Goal: Task Accomplishment & Management: Use online tool/utility

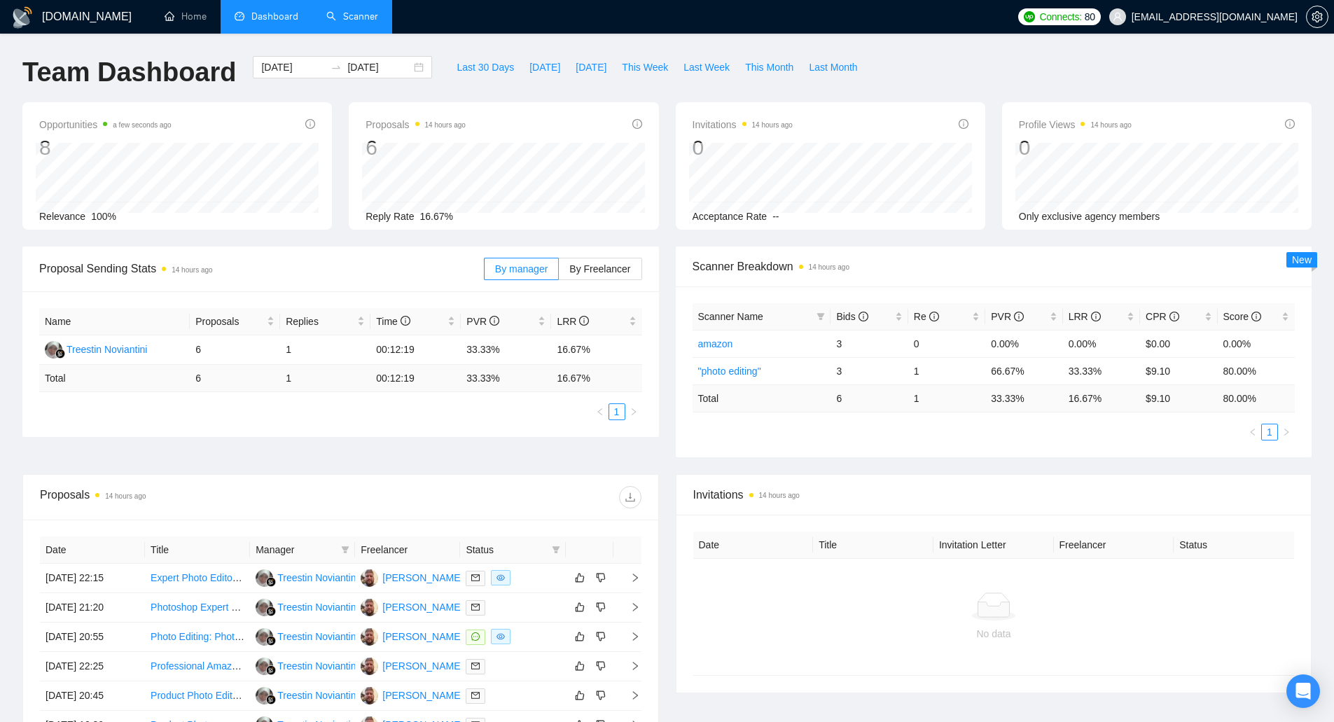
click at [357, 13] on link "Scanner" at bounding box center [352, 17] width 52 height 12
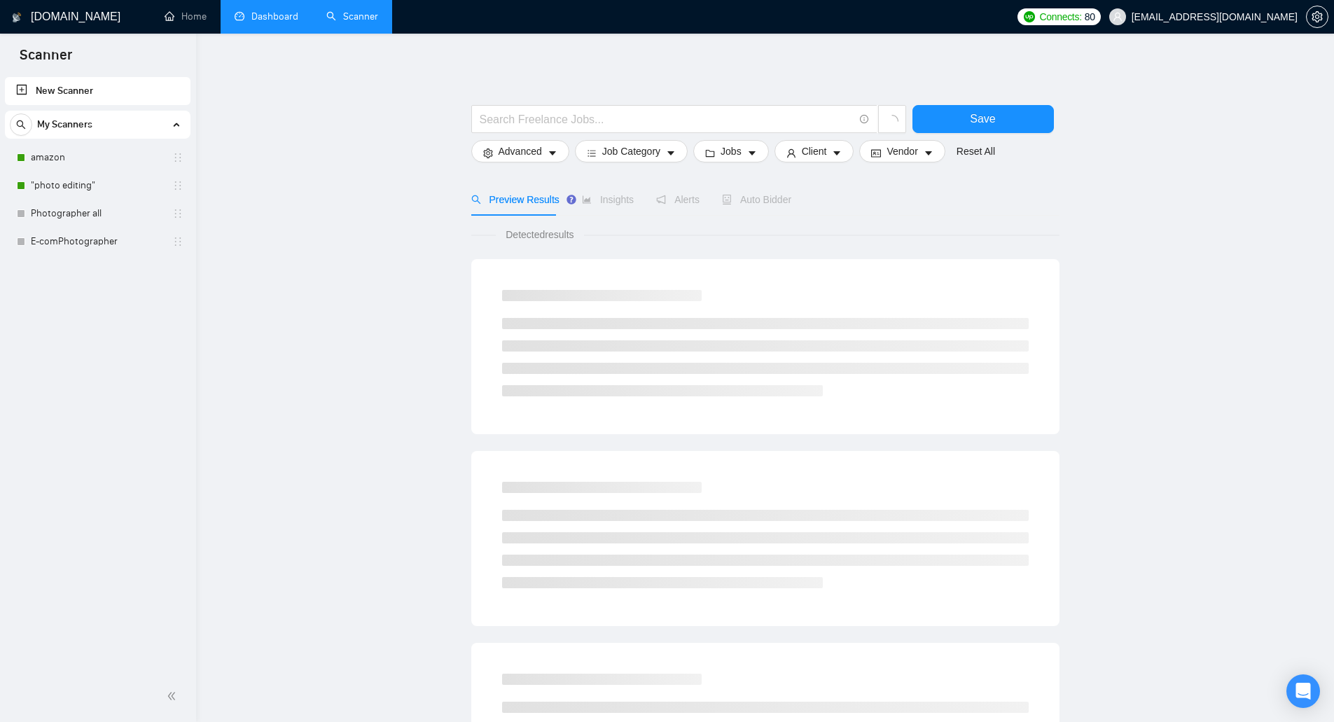
click at [257, 15] on link "Dashboard" at bounding box center [267, 17] width 64 height 12
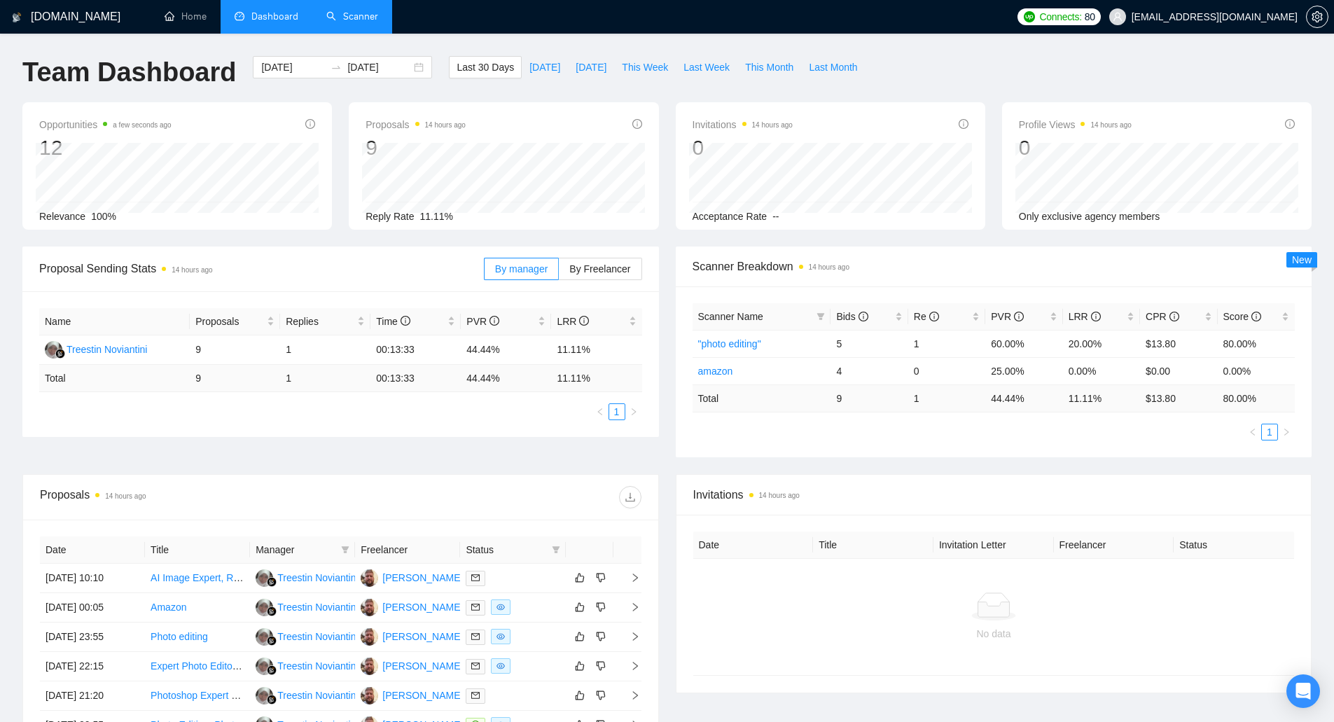
click at [355, 22] on link "Scanner" at bounding box center [352, 17] width 52 height 12
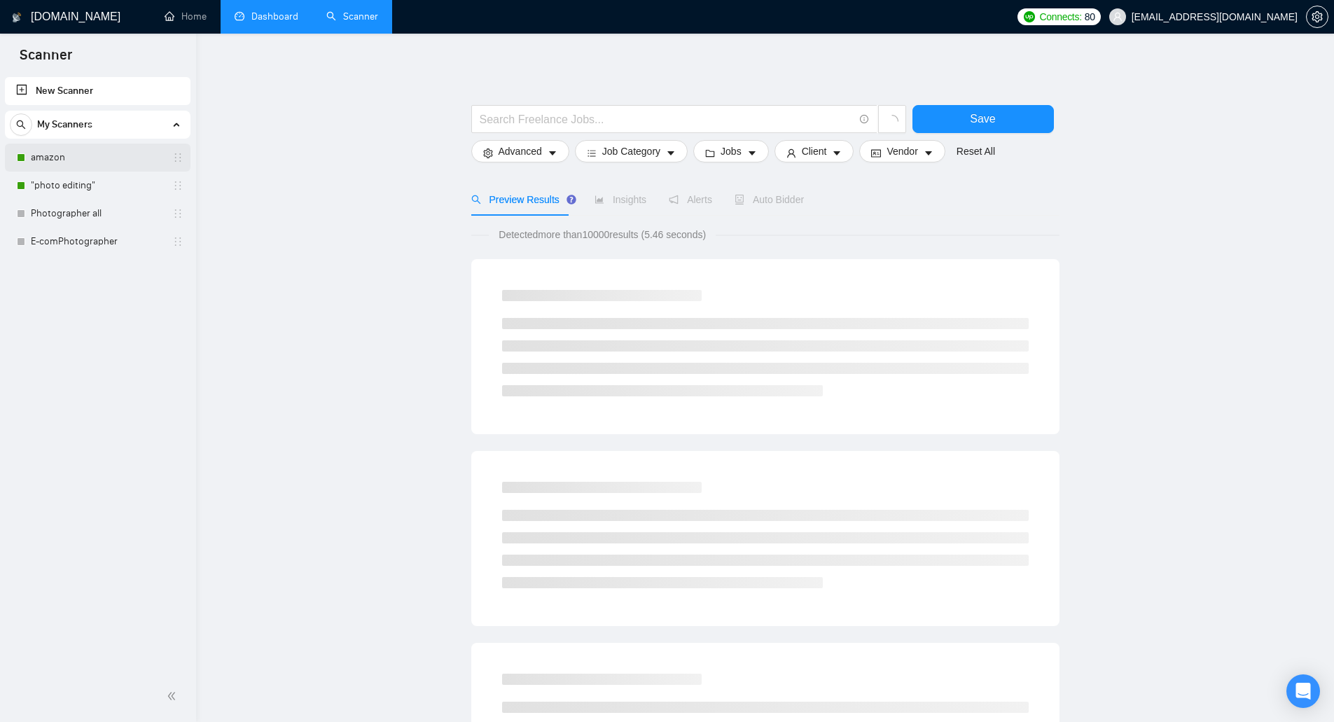
click at [104, 162] on link "amazon" at bounding box center [97, 158] width 133 height 28
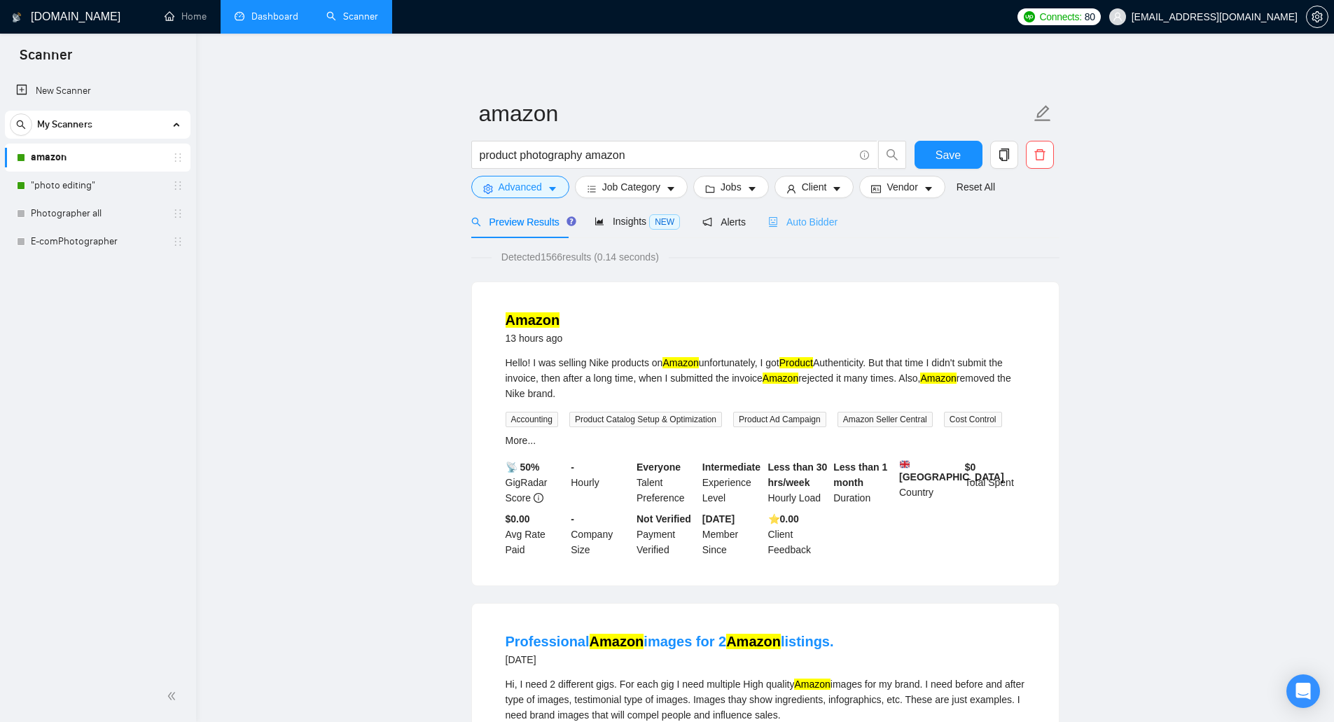
click at [829, 213] on div "Auto Bidder" at bounding box center [802, 221] width 69 height 33
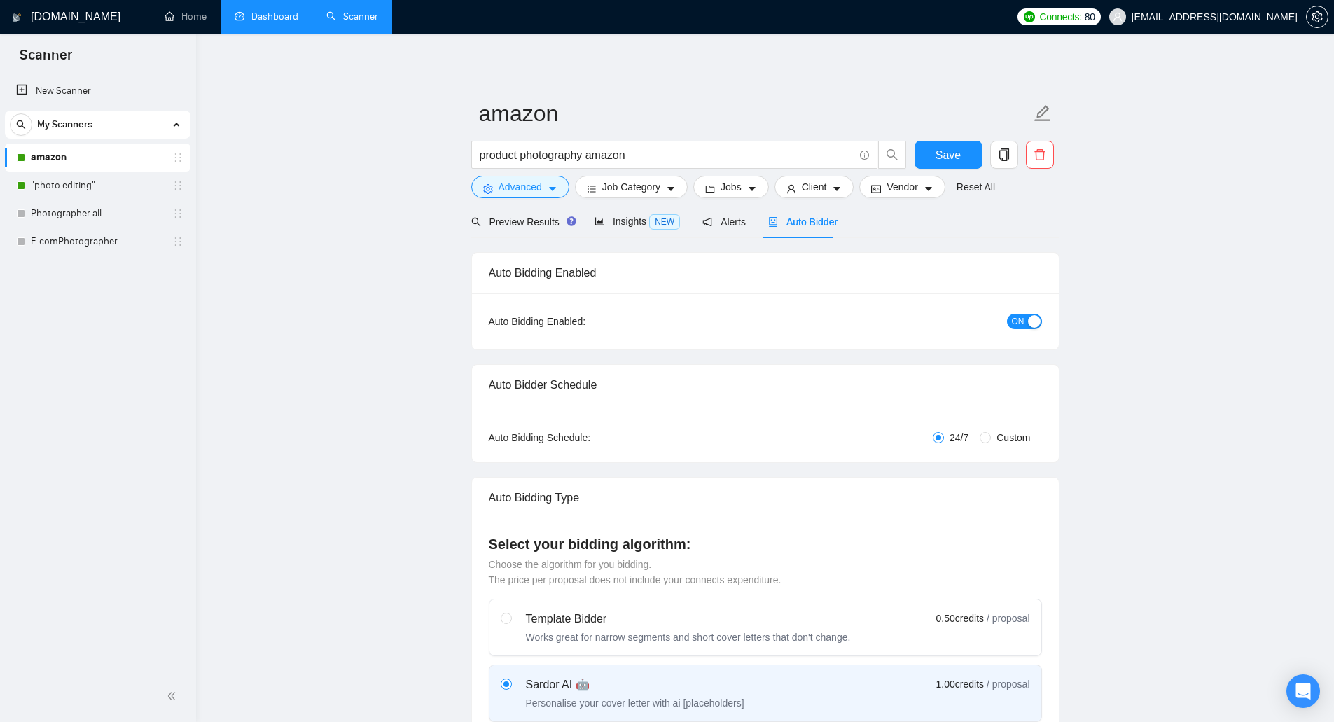
checkbox input "true"
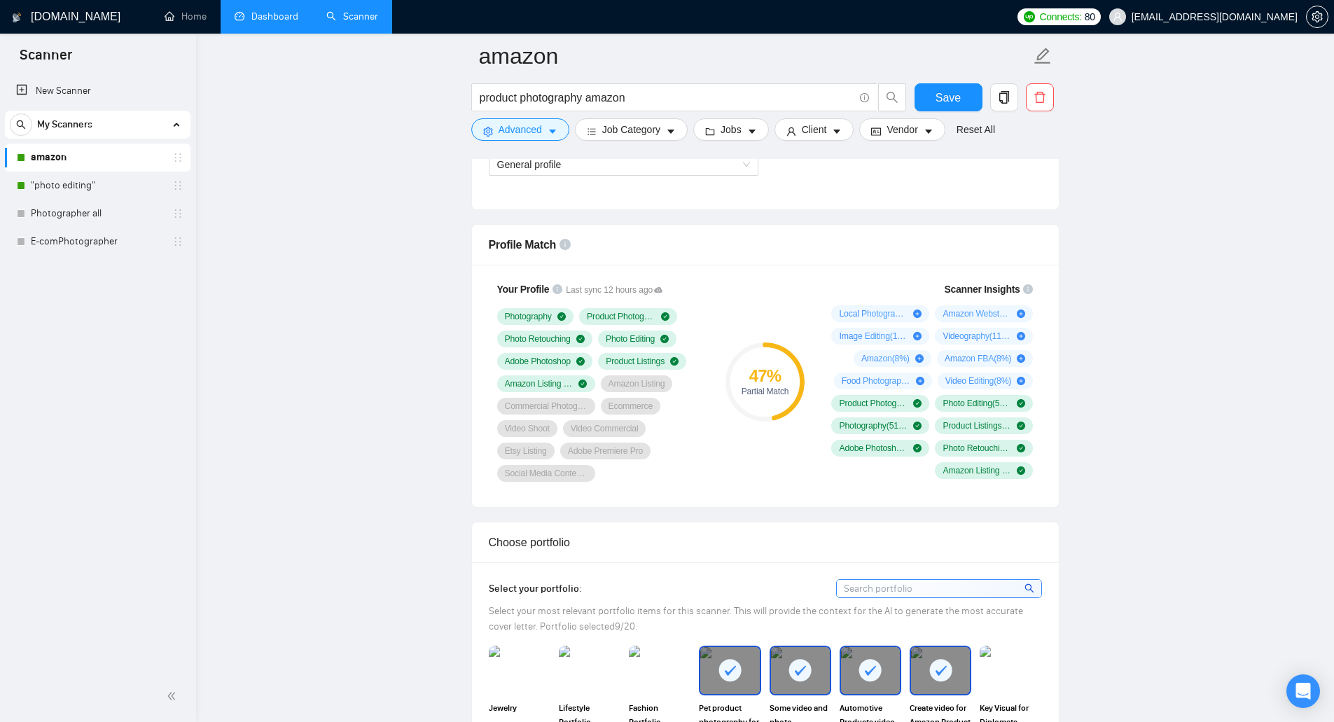
scroll to position [1051, 0]
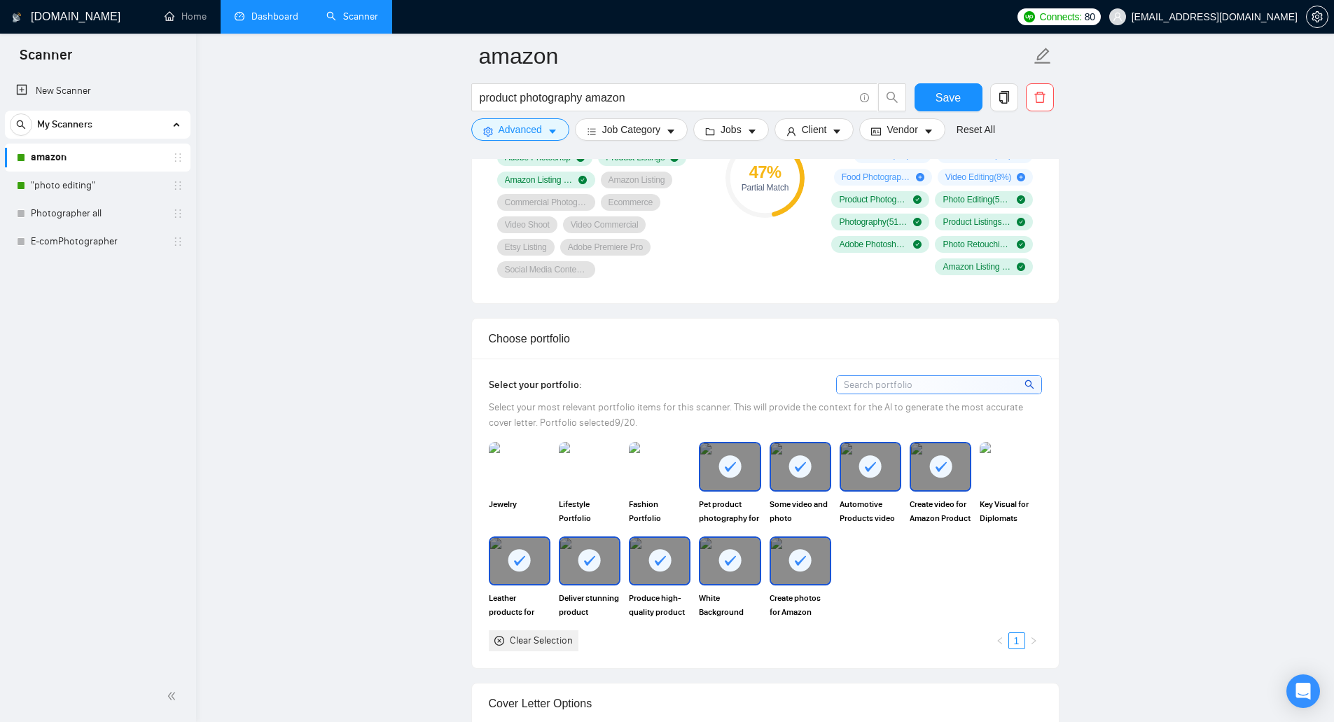
drag, startPoint x: 110, startPoint y: 181, endPoint x: 457, endPoint y: 251, distance: 354.4
click at [110, 181] on link ""photo editing"" at bounding box center [97, 186] width 133 height 28
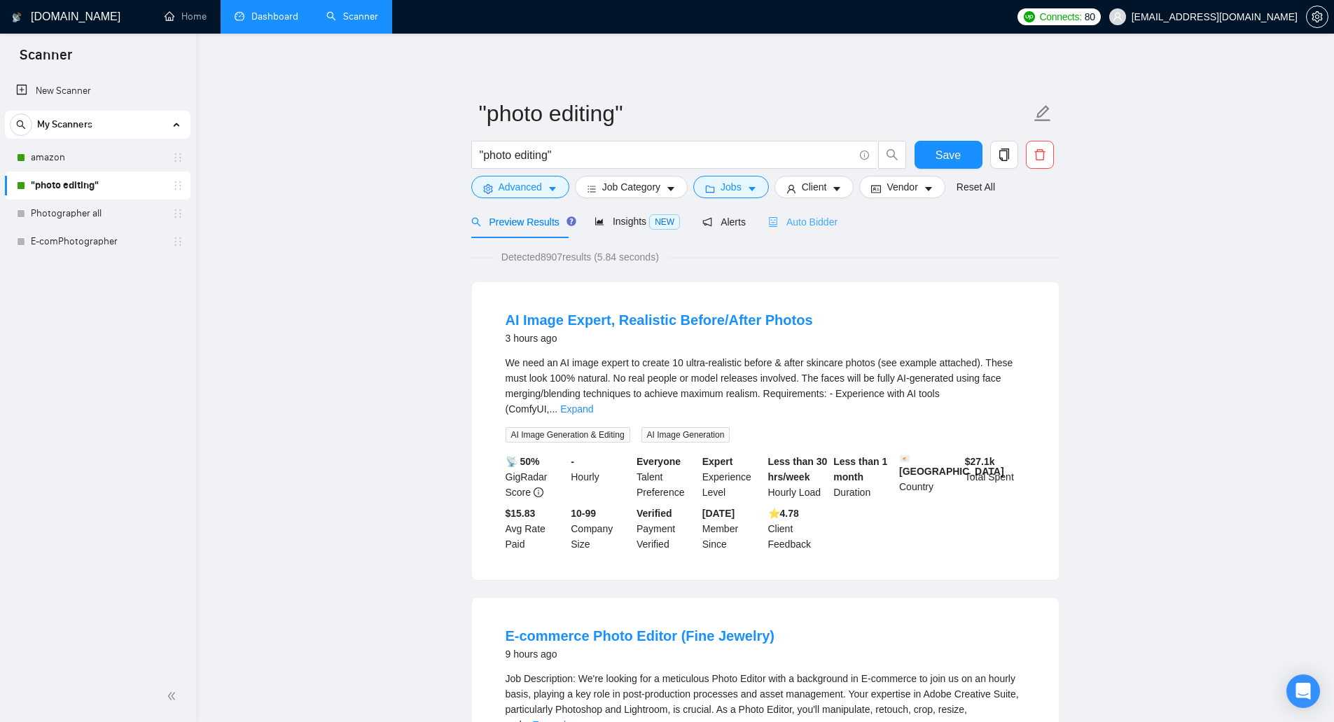
click at [802, 233] on div "Auto Bidder" at bounding box center [802, 221] width 69 height 33
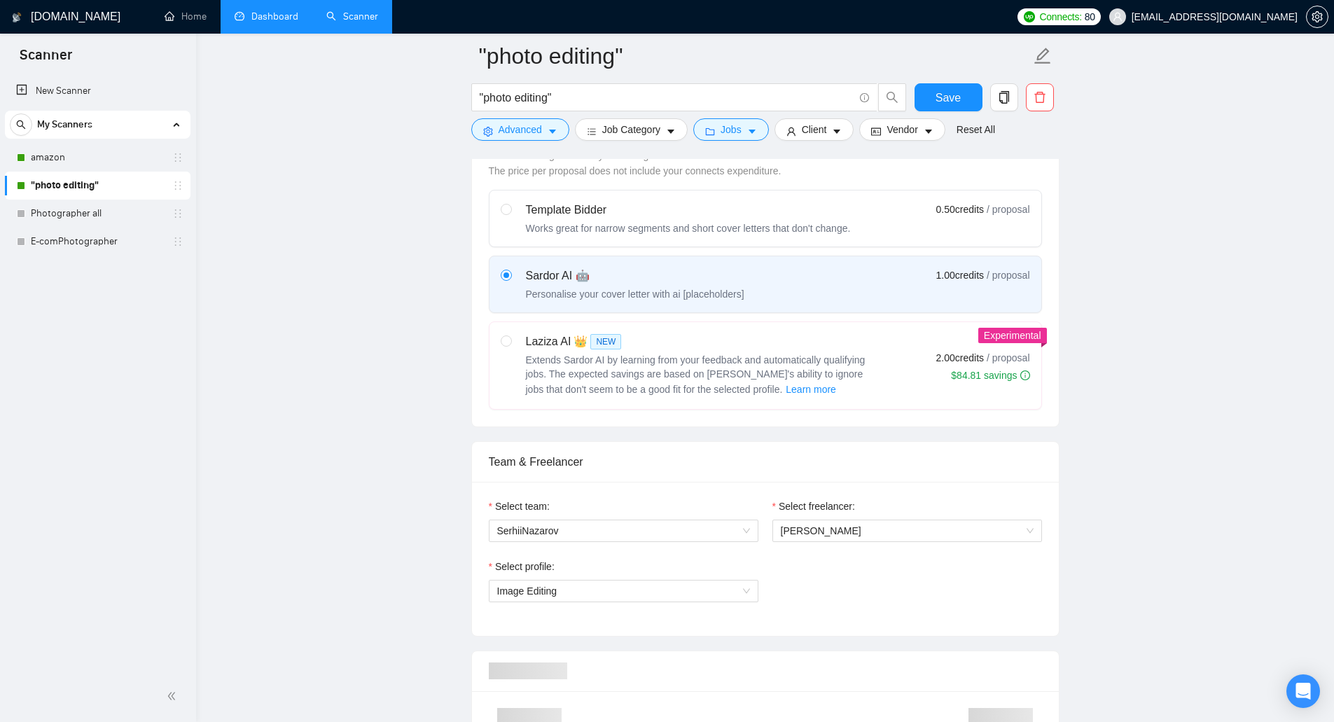
scroll to position [770, 0]
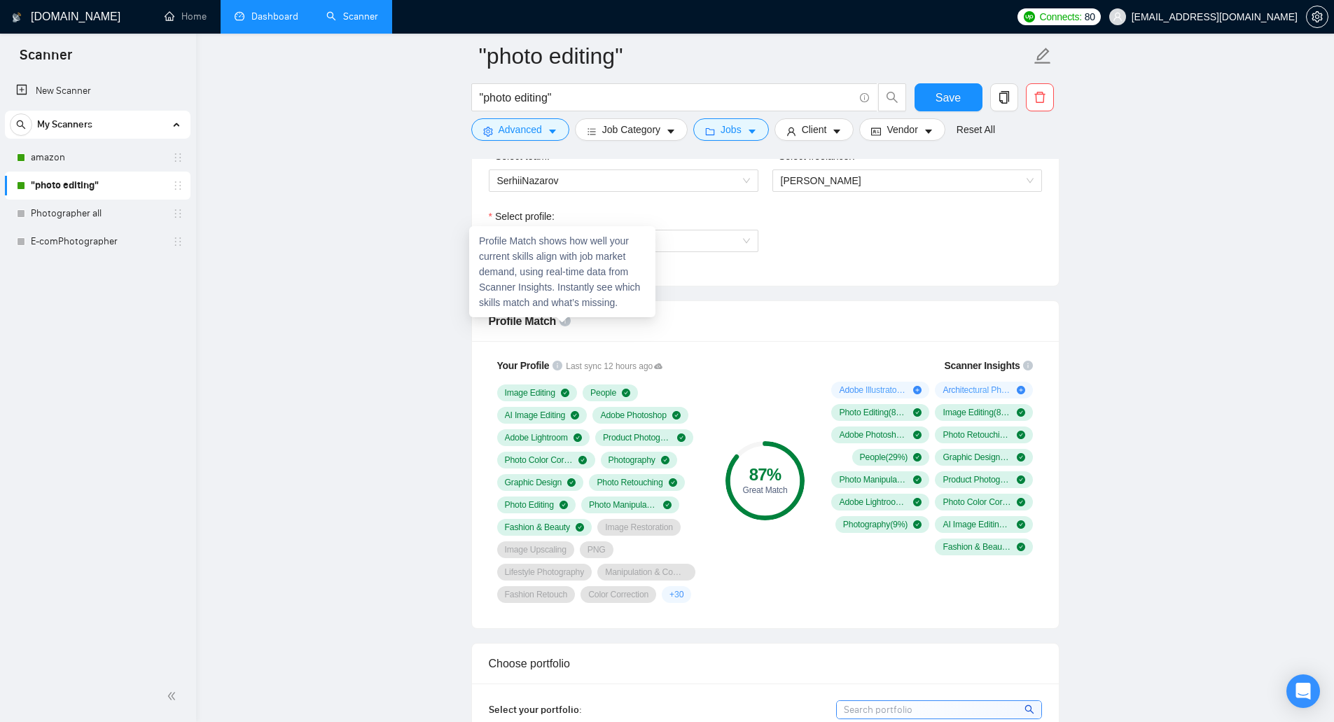
click at [566, 321] on icon "info-circle" at bounding box center [565, 320] width 11 height 11
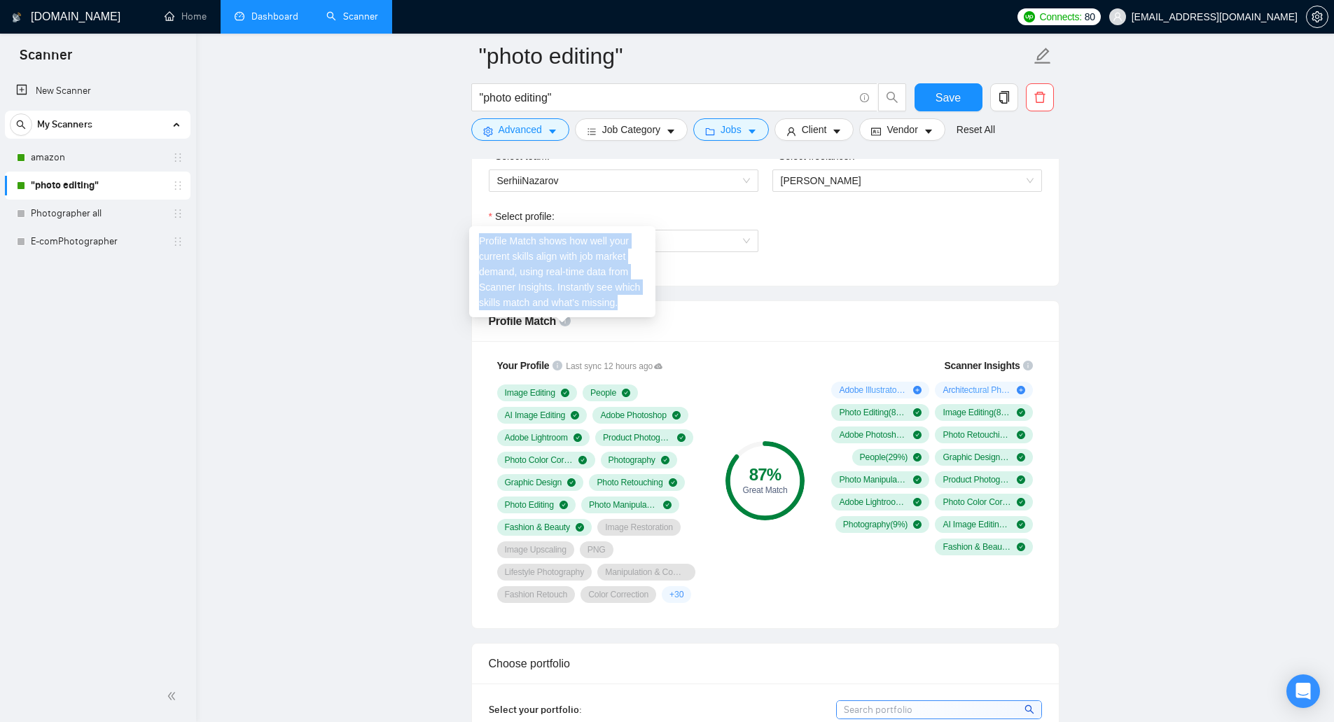
drag, startPoint x: 618, startPoint y: 303, endPoint x: 476, endPoint y: 237, distance: 156.4
click at [476, 237] on div "Profile Match shows how well your current skills align with job market demand, …" at bounding box center [562, 271] width 186 height 91
copy div "Profile Match shows how well your current skills align with job market demand, …"
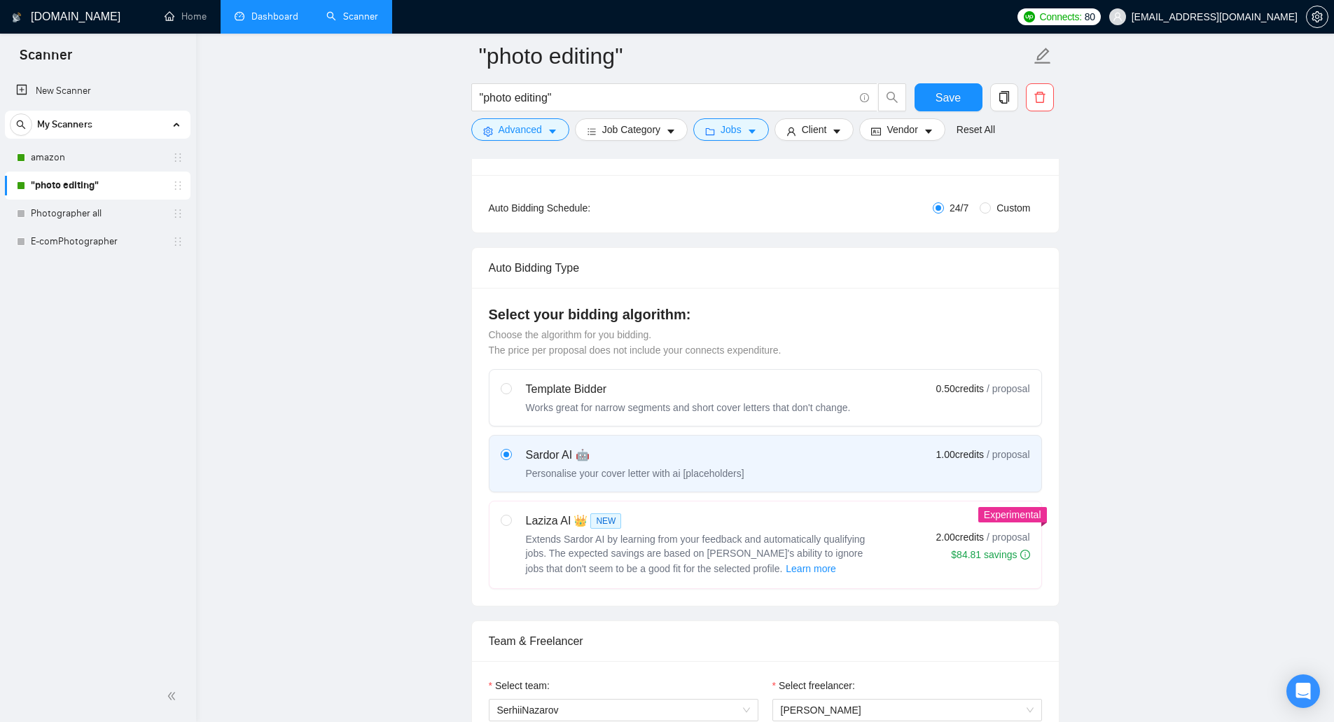
scroll to position [350, 0]
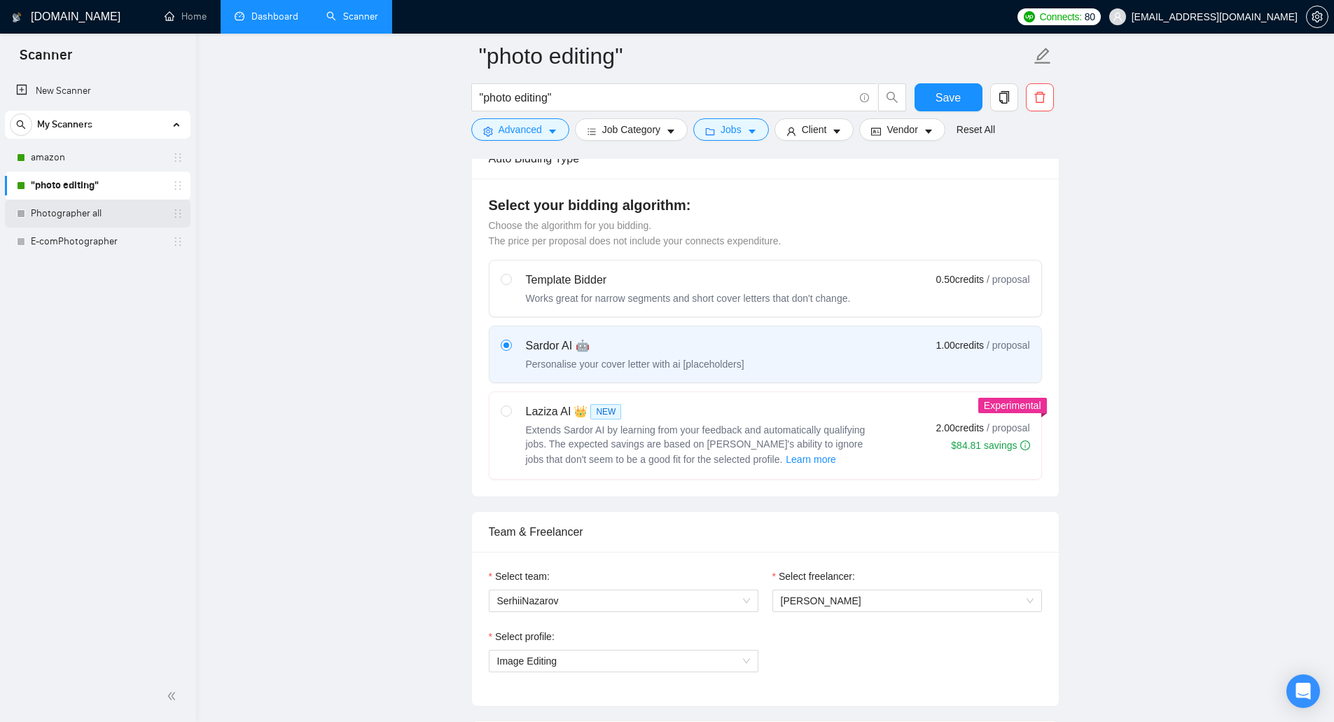
click at [138, 214] on link "Photographer all" at bounding box center [97, 214] width 133 height 28
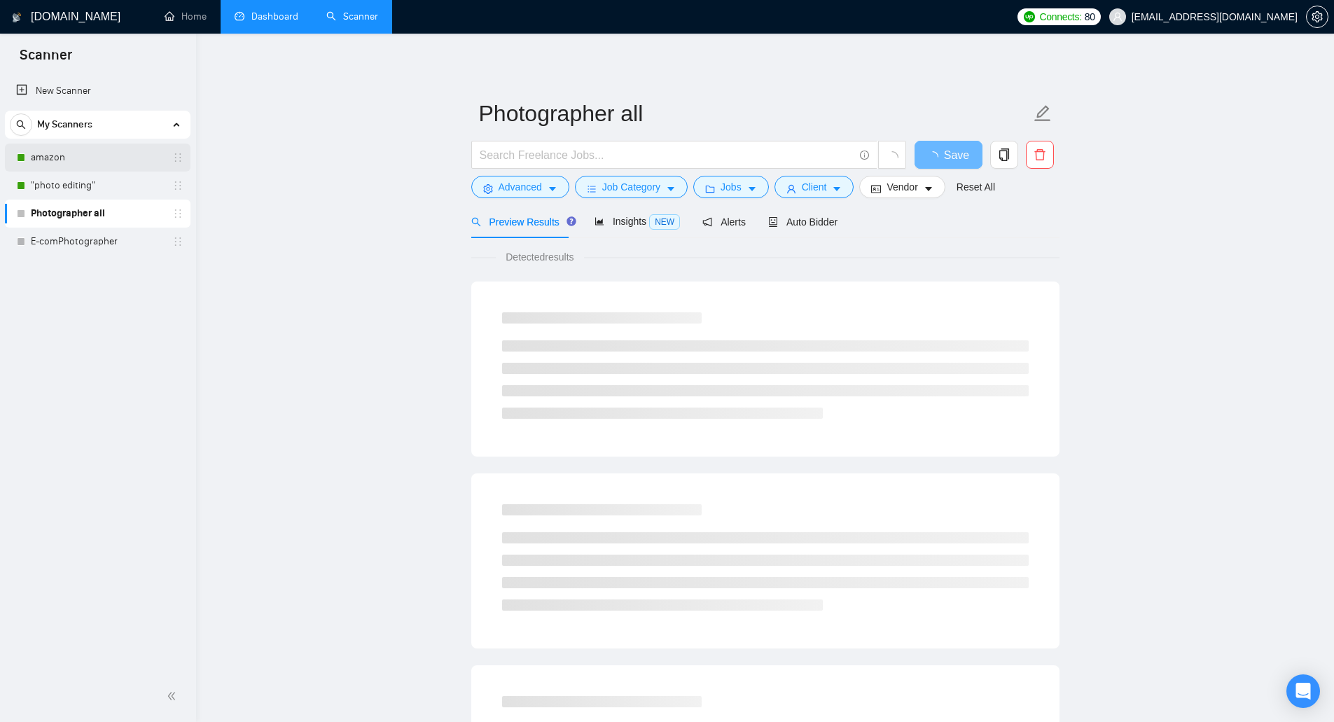
click at [127, 157] on link "amazon" at bounding box center [97, 158] width 133 height 28
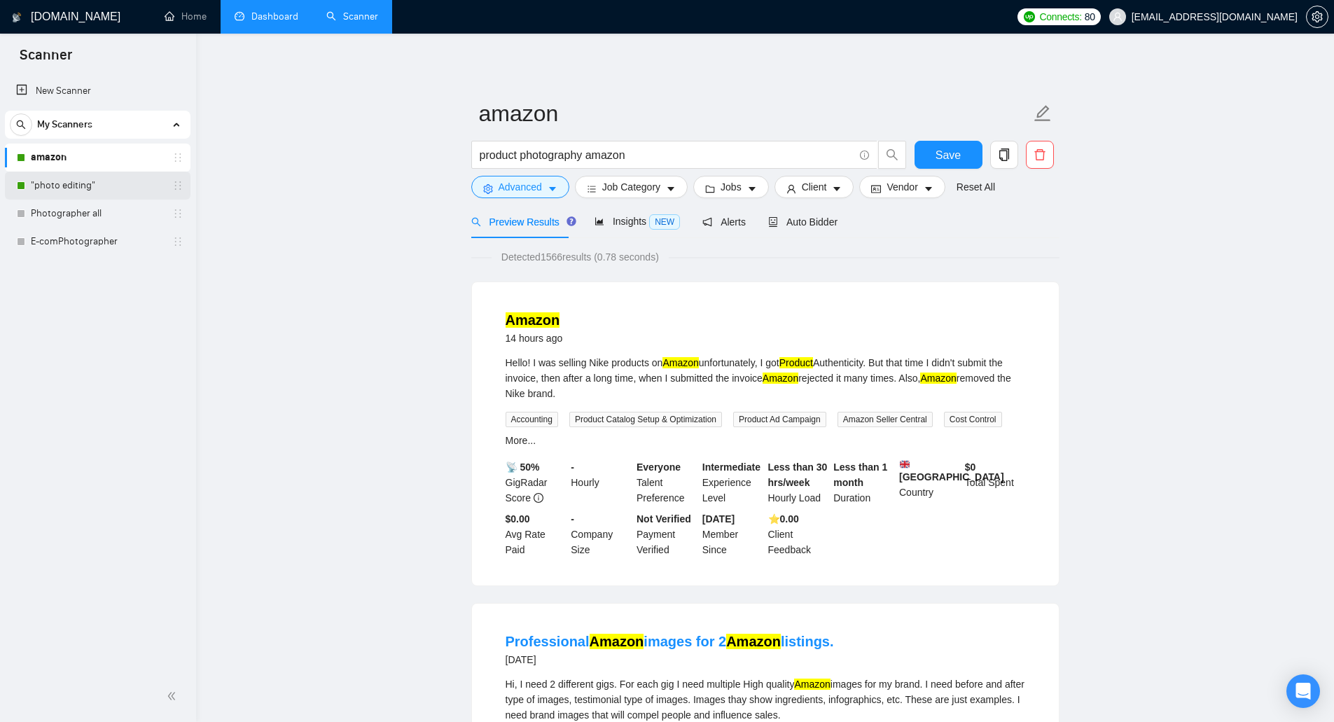
click at [109, 179] on link ""photo editing"" at bounding box center [97, 186] width 133 height 28
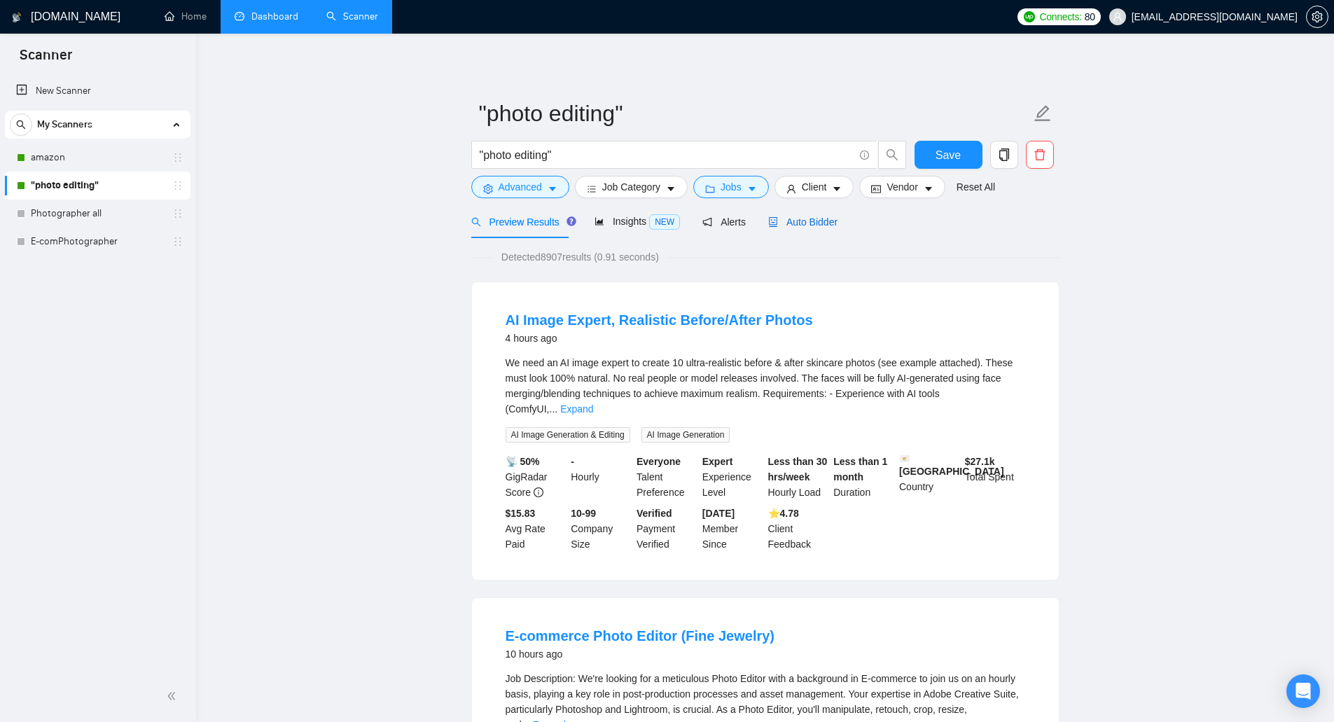
drag, startPoint x: 769, startPoint y: 228, endPoint x: 756, endPoint y: 240, distance: 18.3
click at [769, 228] on span "Auto Bidder" at bounding box center [802, 221] width 69 height 11
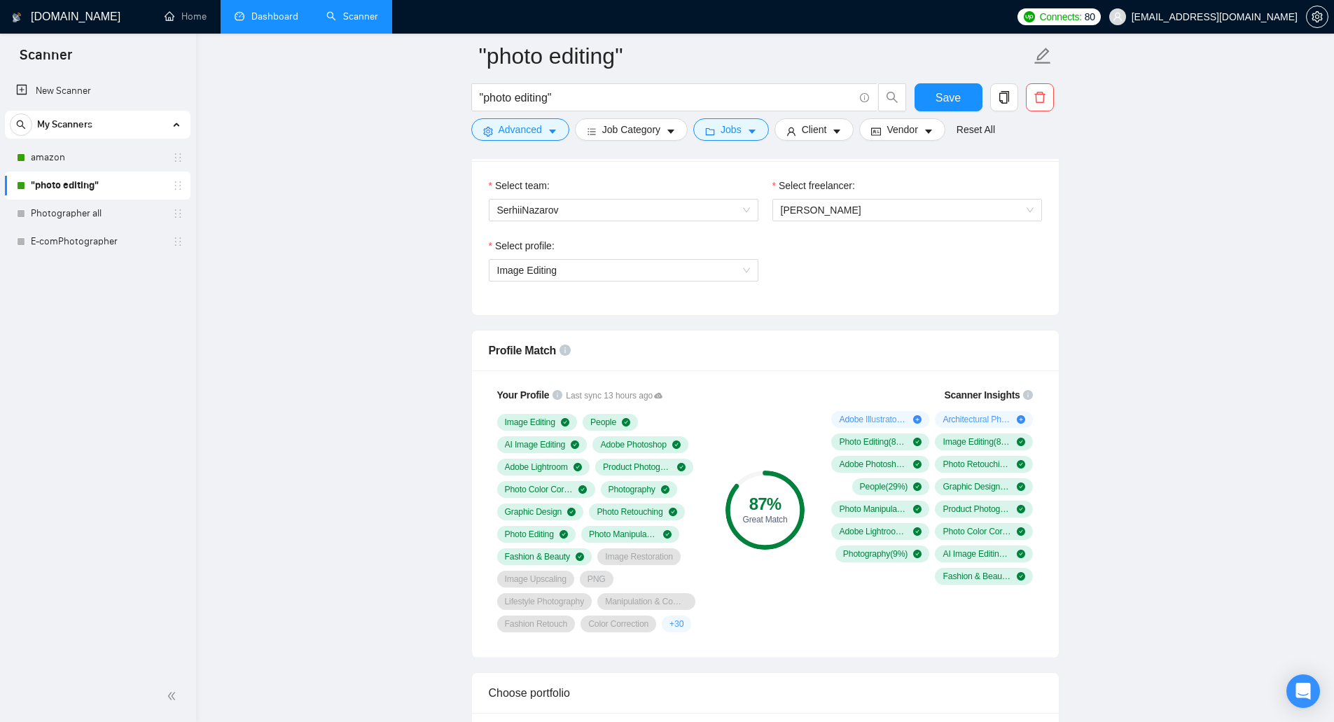
scroll to position [630, 0]
